Goal: Check status

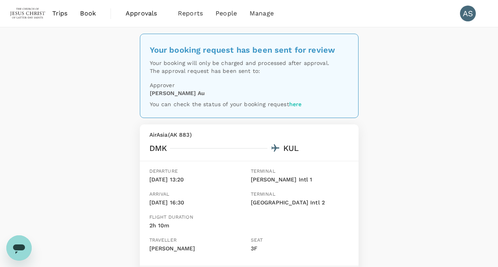
click at [63, 15] on span "Trips" at bounding box center [59, 14] width 15 height 10
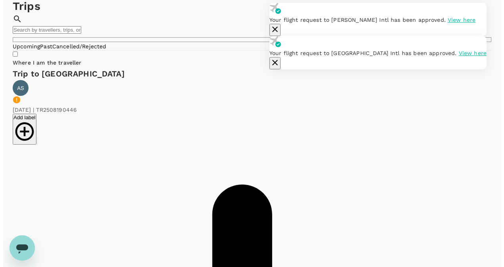
scroll to position [9, 0]
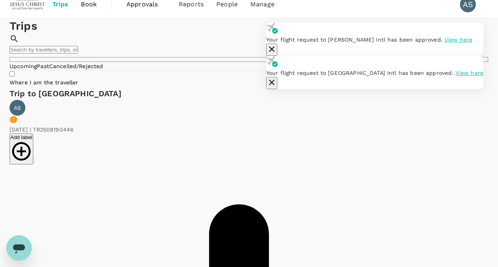
click at [274, 46] on icon "button" at bounding box center [272, 49] width 6 height 6
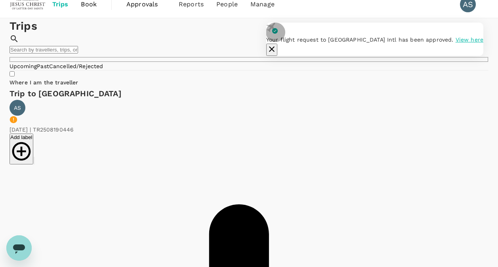
click at [276, 44] on icon "button" at bounding box center [272, 49] width 10 height 10
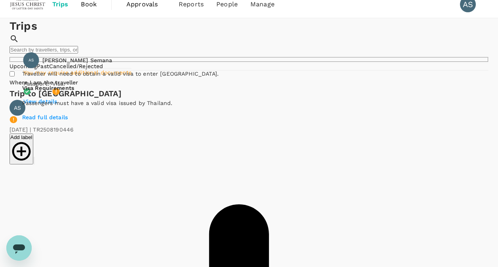
click at [64, 121] on p "Read full details" at bounding box center [120, 117] width 197 height 8
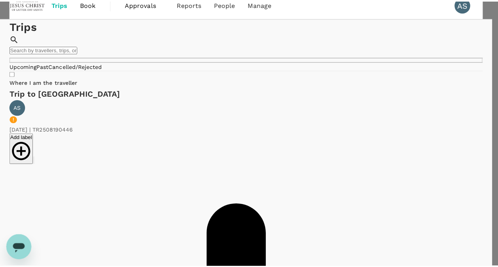
scroll to position [910, 0]
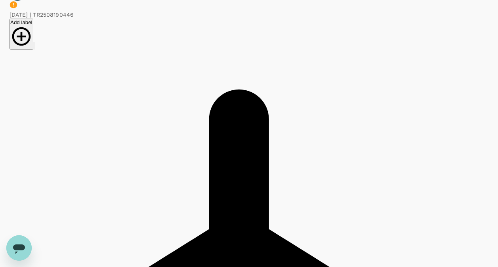
scroll to position [0, 0]
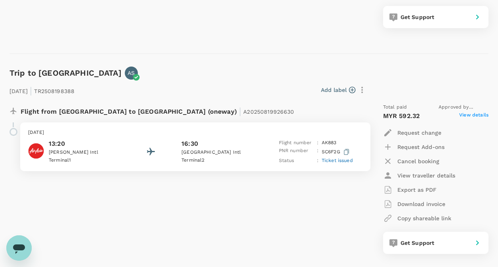
scroll to position [277, 0]
click at [335, 162] on span "Ticket issued" at bounding box center [337, 160] width 31 height 6
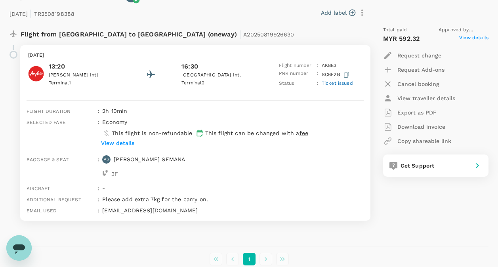
scroll to position [356, 0]
